Goal: Transaction & Acquisition: Download file/media

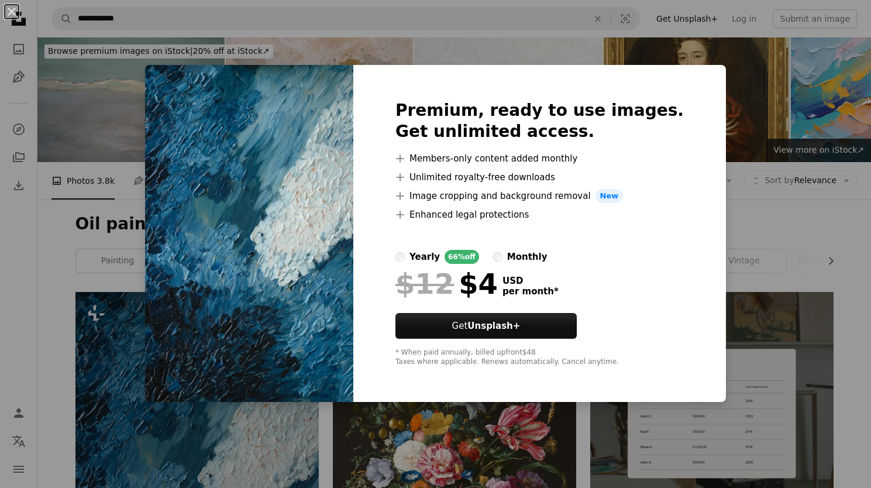
scroll to position [361, 0]
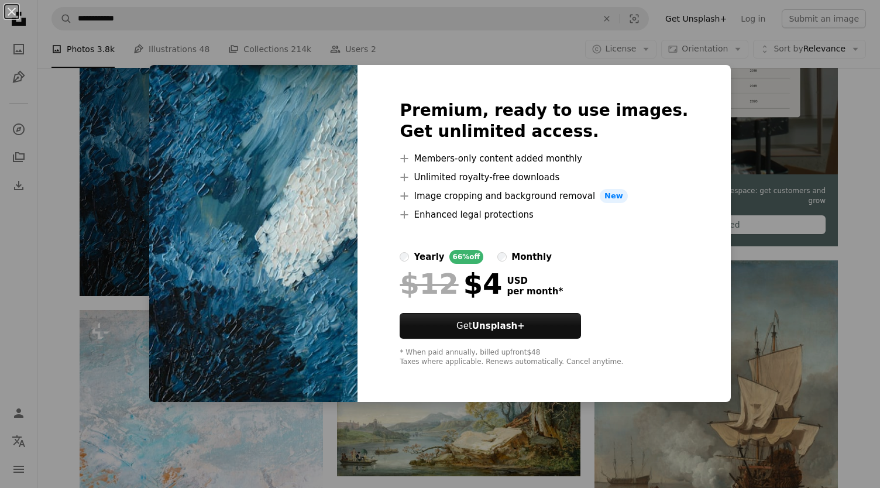
click at [775, 248] on div "An X shape Premium, ready to use images. Get unlimited access. A plus sign Memb…" at bounding box center [440, 244] width 880 height 488
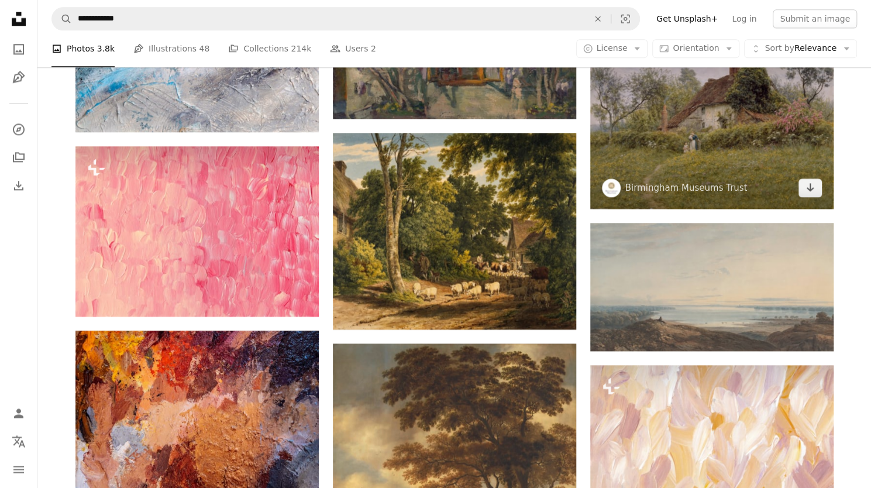
scroll to position [904, 0]
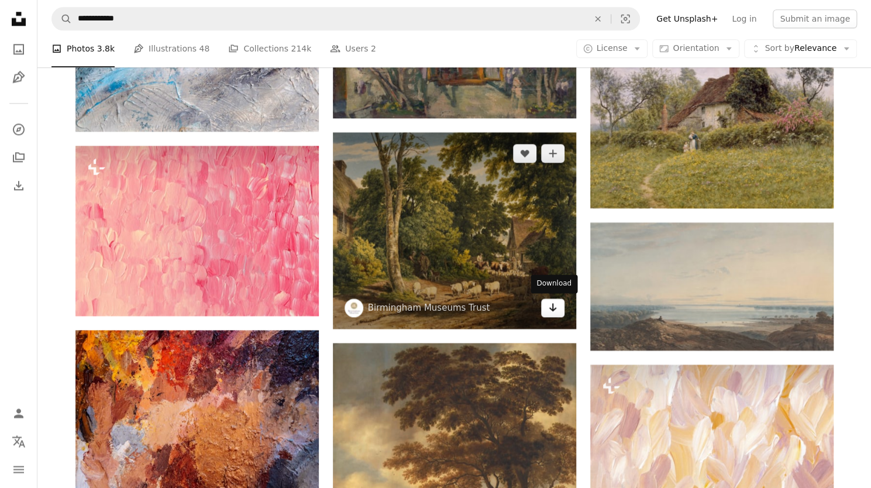
click at [554, 311] on icon "Arrow pointing down" at bounding box center [552, 307] width 9 height 14
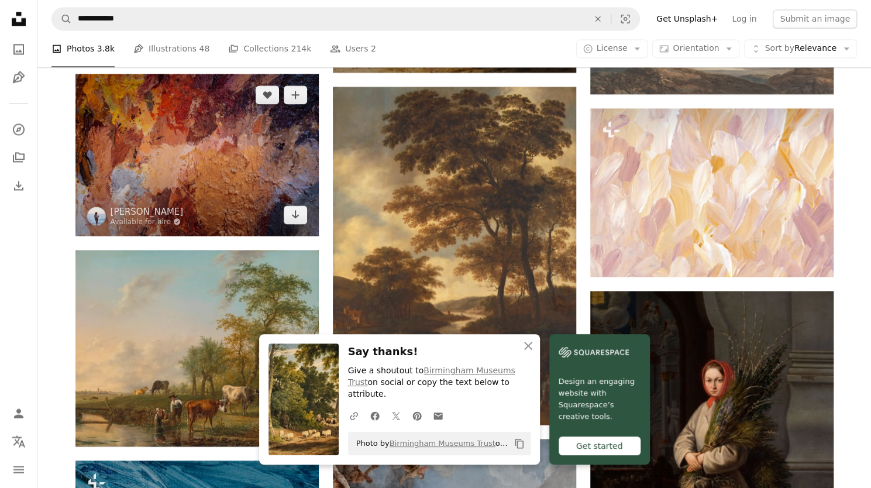
scroll to position [1159, 0]
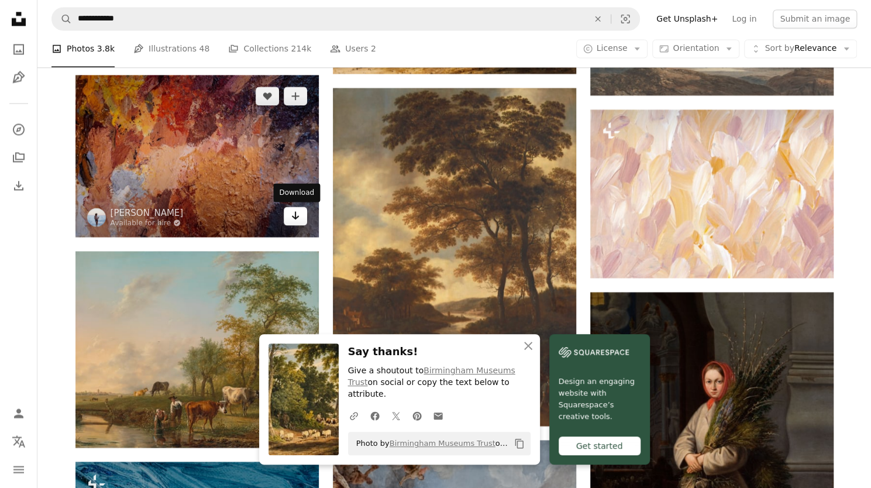
click at [288, 212] on link "Arrow pointing down" at bounding box center [295, 216] width 23 height 19
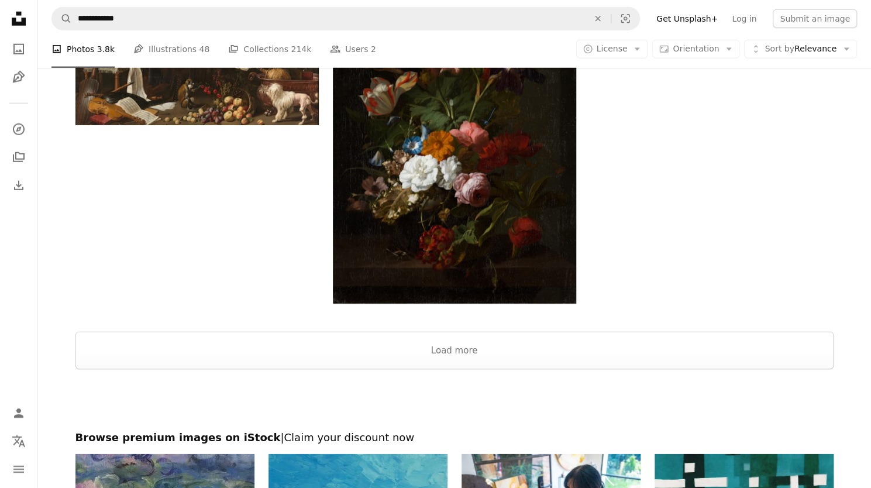
scroll to position [1938, 0]
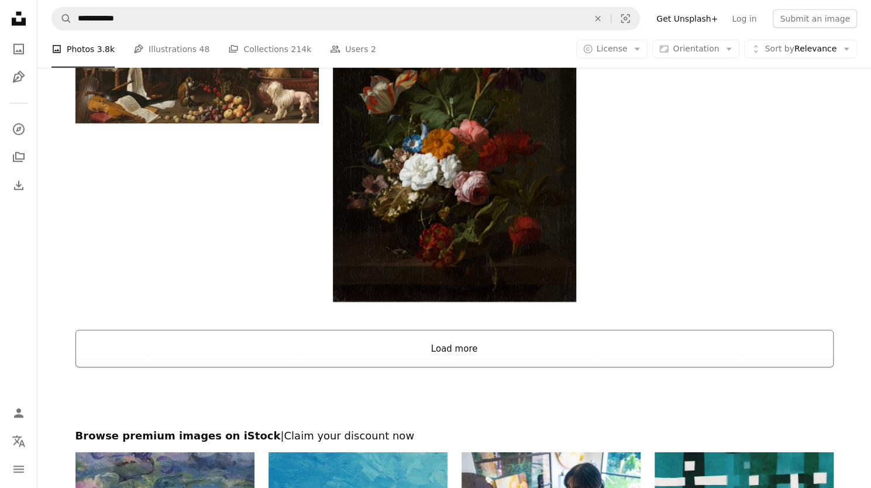
click at [561, 363] on button "Load more" at bounding box center [454, 348] width 758 height 37
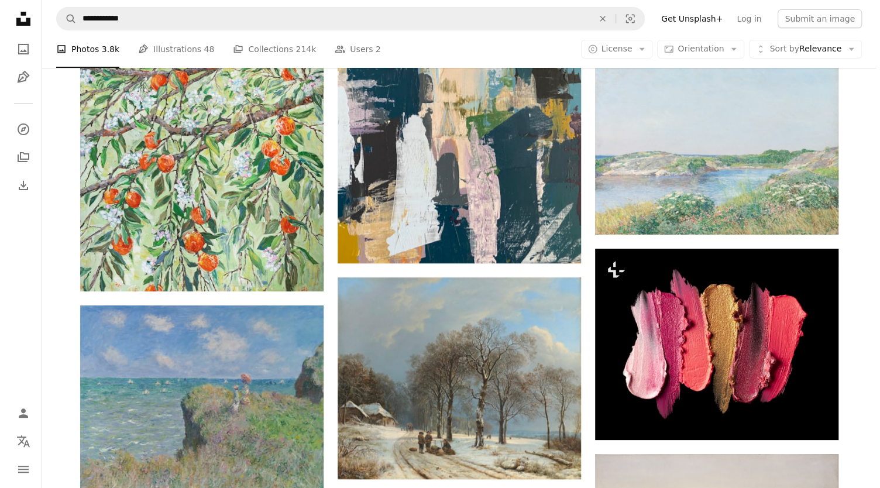
scroll to position [2569, 0]
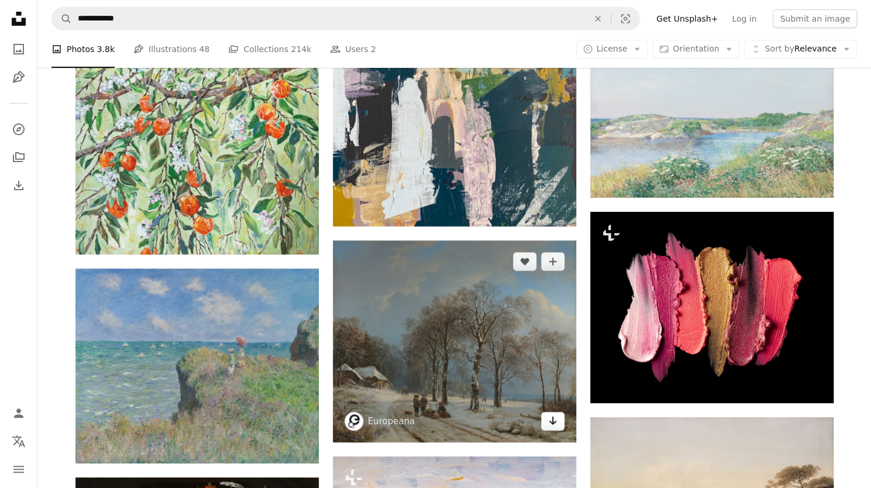
click at [548, 428] on link "Arrow pointing down" at bounding box center [552, 421] width 23 height 19
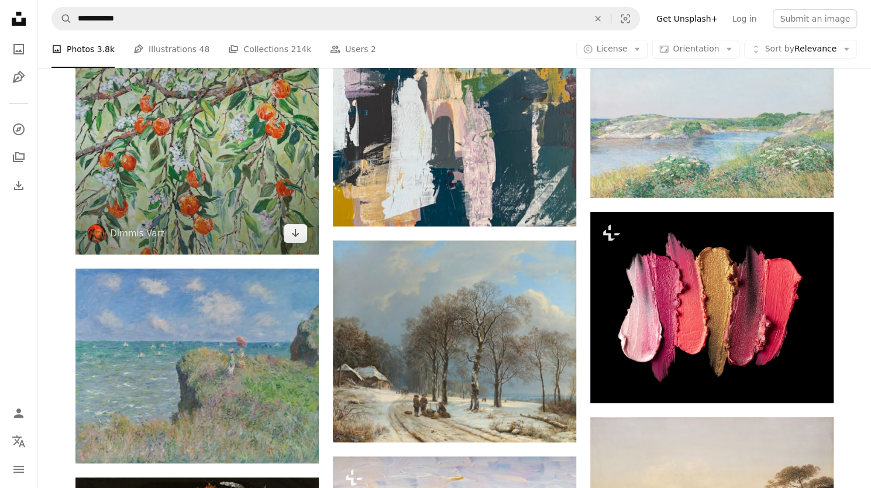
click at [310, 235] on img at bounding box center [196, 132] width 243 height 243
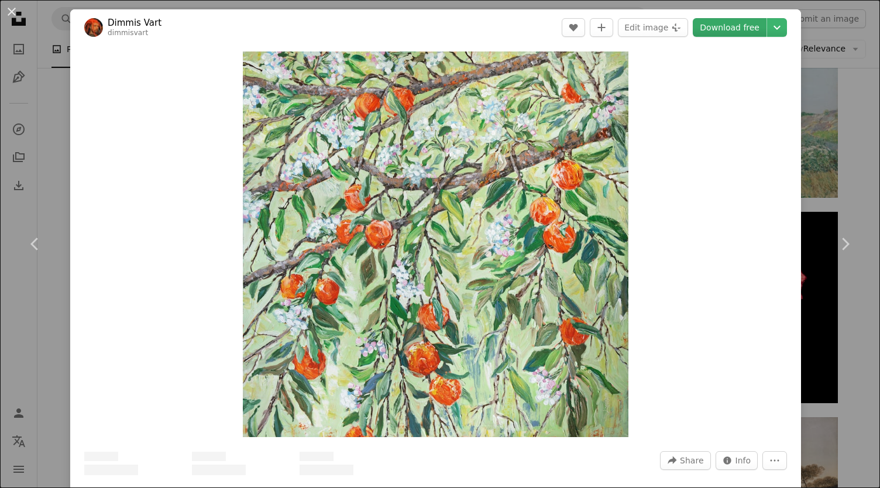
click at [713, 22] on link "Download free" at bounding box center [730, 27] width 74 height 19
